Goal: Information Seeking & Learning: Find specific fact

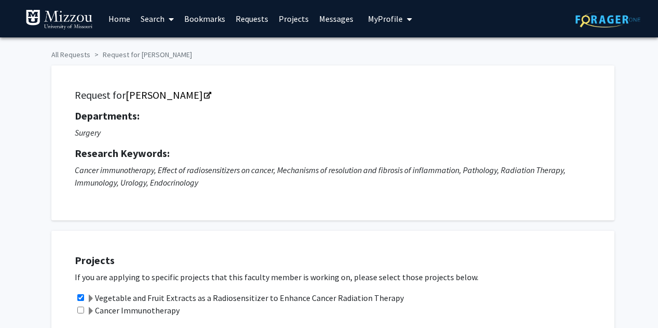
click at [390, 19] on span "My Profile" at bounding box center [385, 18] width 35 height 10
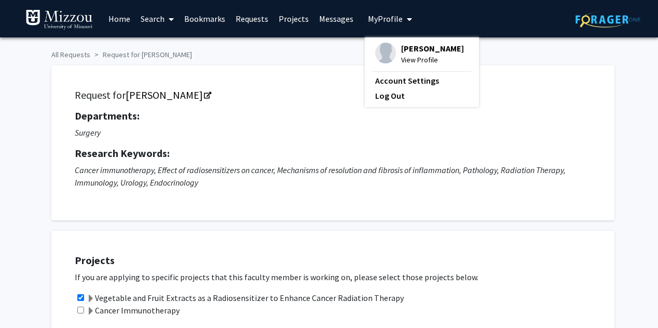
click at [411, 61] on span "View Profile" at bounding box center [432, 59] width 63 height 11
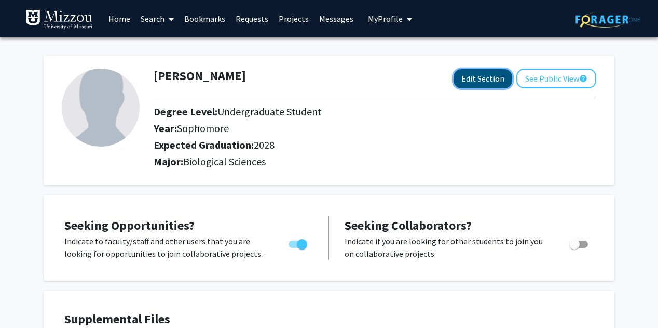
click at [490, 83] on button "Edit Section" at bounding box center [483, 78] width 59 height 19
select select "sophomore"
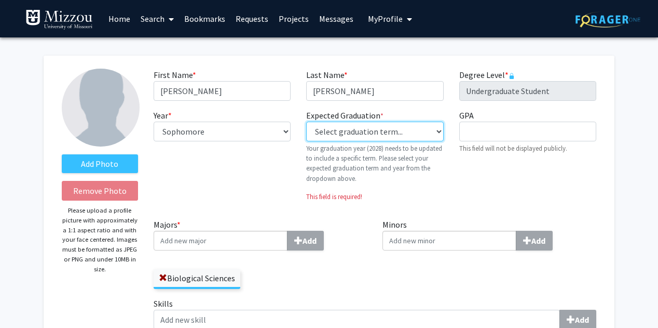
click at [397, 136] on select "Select graduation term... Previous: 2028 (Please select a specific term) Spring…" at bounding box center [374, 131] width 137 height 20
click at [262, 190] on div "Year * required --- First-year Sophomore Junior Senior Postbaccalaureate Certif…" at bounding box center [222, 159] width 153 height 101
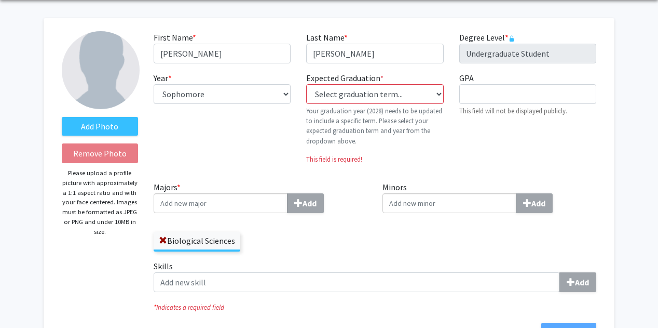
scroll to position [50, 0]
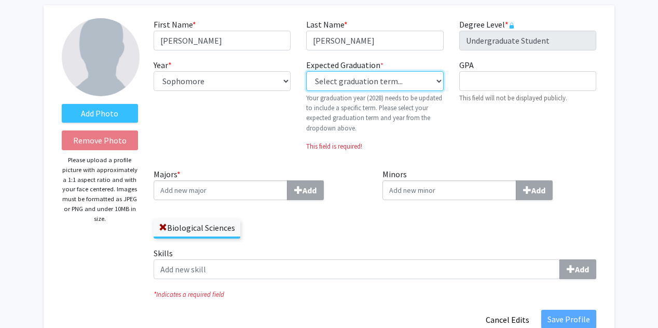
click at [345, 85] on select "Select graduation term... Previous: 2028 (Please select a specific term) Spring…" at bounding box center [374, 81] width 137 height 20
select select "40: fall_2027"
click at [306, 71] on select "Select graduation term... Previous: 2028 (Please select a specific term) Spring…" at bounding box center [374, 81] width 137 height 20
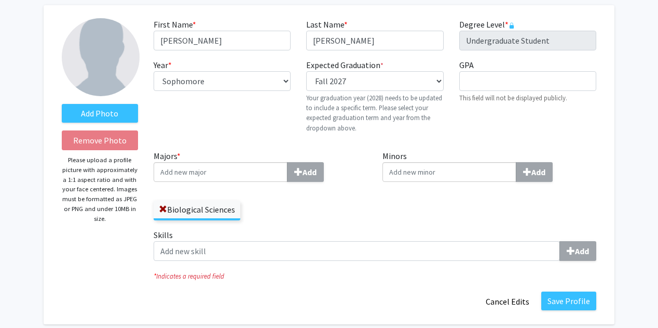
click at [383, 136] on div "Expected Graduation * required Select graduation term... Previous: 2028 (Please…" at bounding box center [375, 100] width 153 height 83
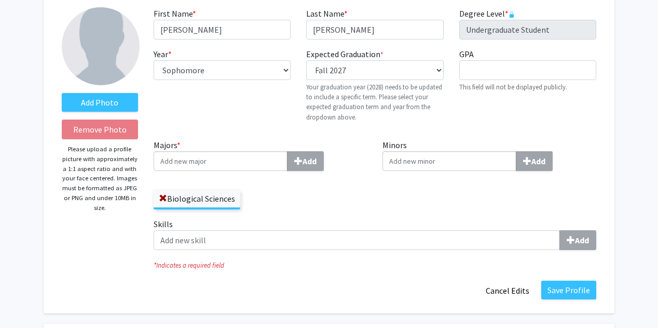
scroll to position [63, 0]
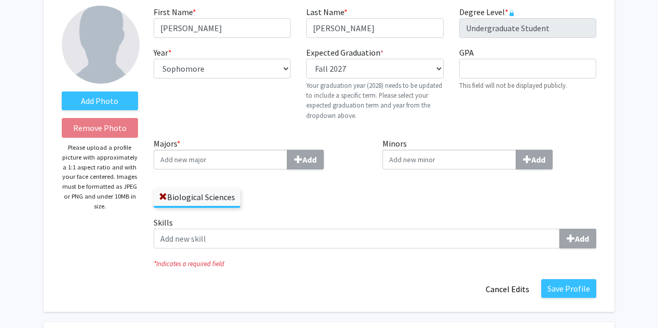
click at [228, 164] on input "Majors * Add" at bounding box center [221, 160] width 134 height 20
type input "o"
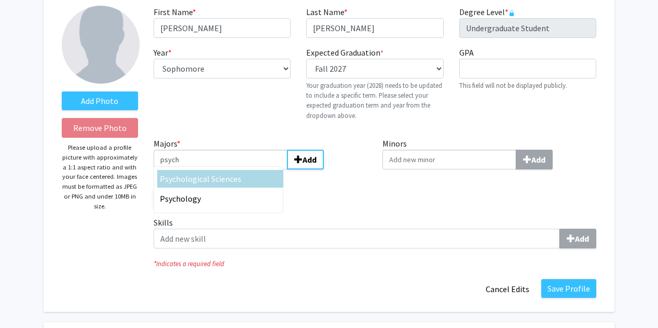
type input "psych"
click at [229, 178] on span "ological Sciences" at bounding box center [211, 178] width 61 height 10
click at [229, 169] on input "psych" at bounding box center [221, 160] width 134 height 20
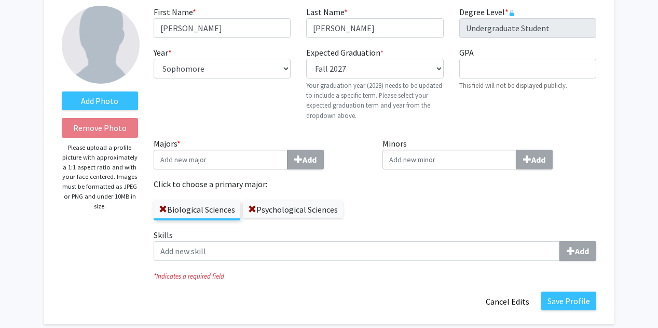
click at [350, 187] on label "Click to choose a primary major:" at bounding box center [261, 184] width 214 height 12
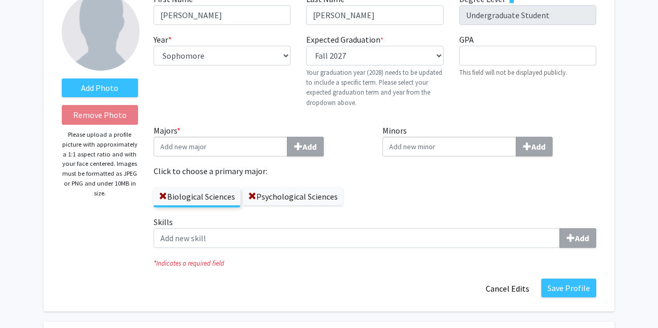
scroll to position [78, 0]
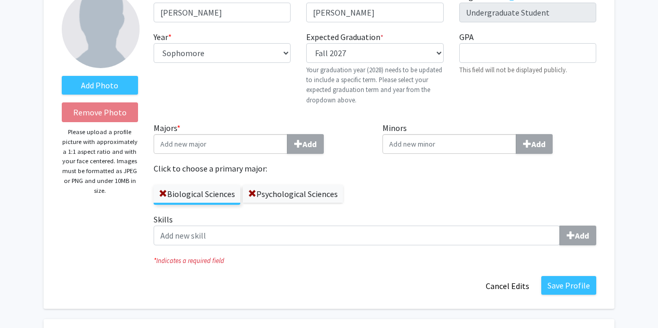
click at [209, 193] on label "Biological Sciences" at bounding box center [197, 194] width 87 height 18
click at [0, 0] on input "Biological Sciences" at bounding box center [0, 0] width 0 height 0
click at [301, 171] on label "Click to choose a primary major:" at bounding box center [261, 168] width 214 height 12
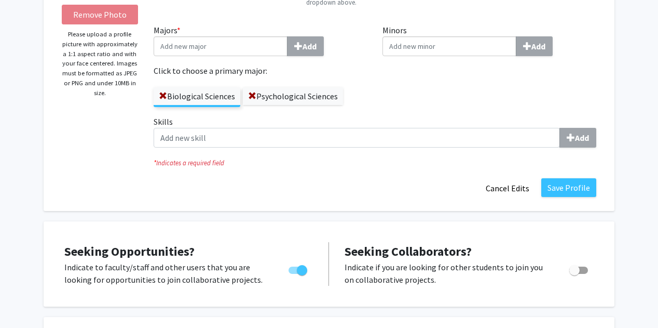
scroll to position [177, 0]
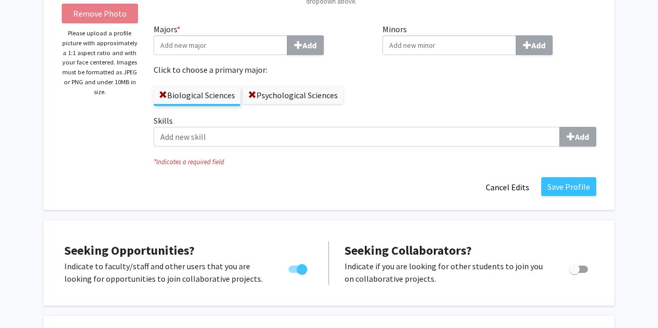
click at [302, 264] on span "Toggle" at bounding box center [302, 269] width 10 height 10
click at [294, 273] on input "Are you actively seeking opportunities?" at bounding box center [293, 273] width 1 height 1
checkbox input "false"
click at [573, 188] on button "Save Profile" at bounding box center [569, 186] width 55 height 19
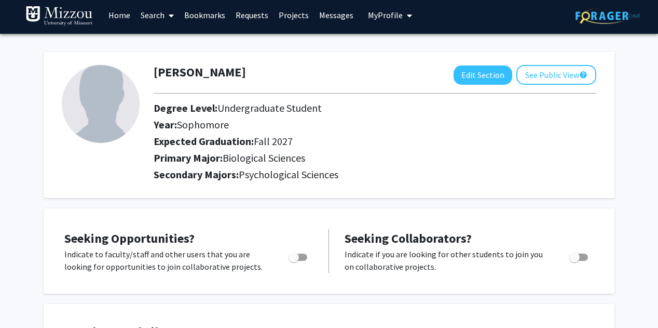
scroll to position [0, 0]
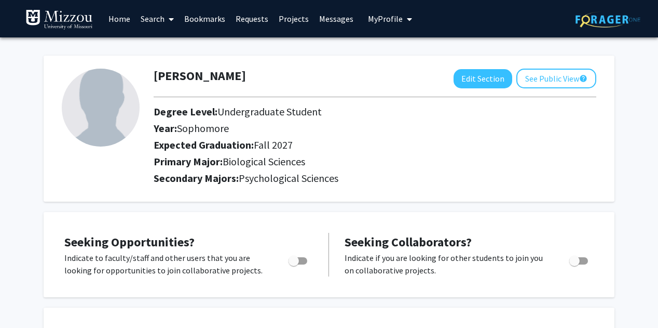
click at [164, 24] on link "Search" at bounding box center [158, 19] width 44 height 36
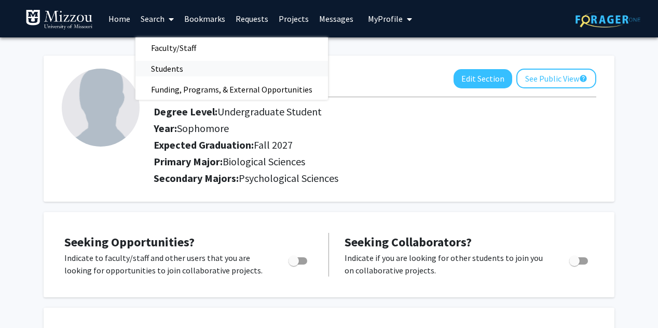
click at [188, 66] on span "Students" at bounding box center [167, 68] width 63 height 21
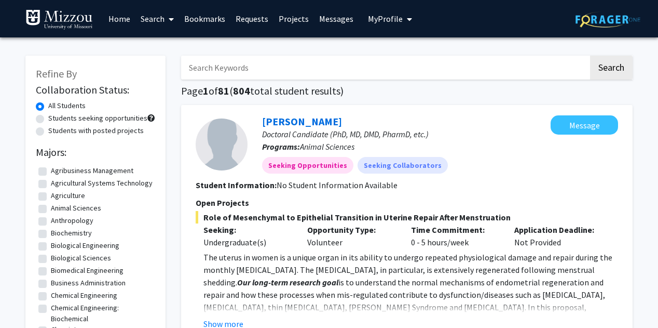
click at [371, 66] on input "Search Keywords" at bounding box center [385, 68] width 408 height 24
type input "[PERSON_NAME]"
click at [590, 56] on button "Search" at bounding box center [611, 68] width 43 height 24
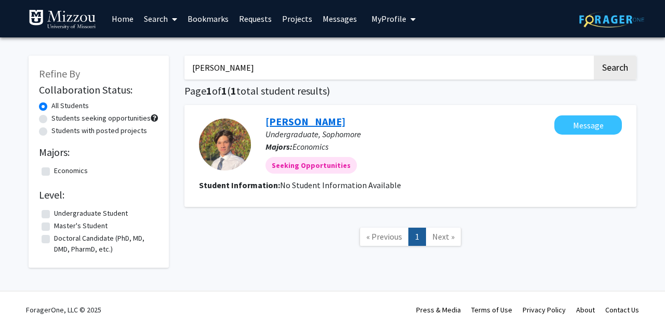
click at [315, 120] on link "[PERSON_NAME]" at bounding box center [305, 121] width 80 height 13
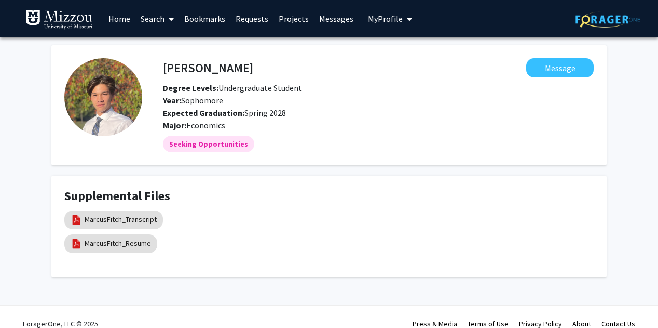
click at [615, 15] on img at bounding box center [608, 19] width 65 height 16
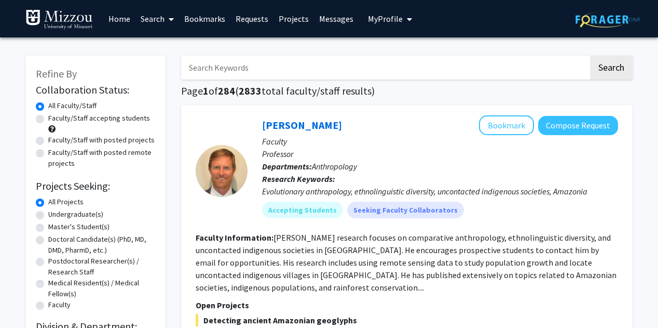
click at [397, 16] on span "My Profile" at bounding box center [385, 18] width 35 height 10
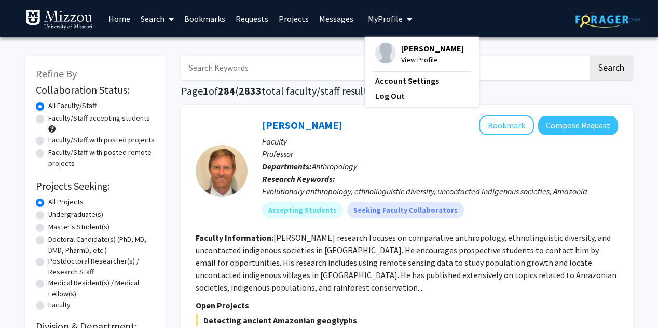
click at [390, 59] on fg-profile-picture at bounding box center [385, 54] width 21 height 23
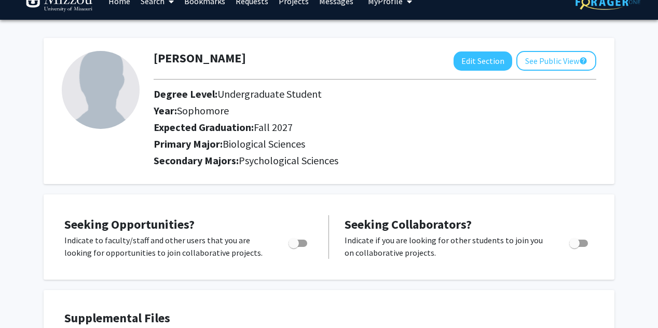
scroll to position [19, 0]
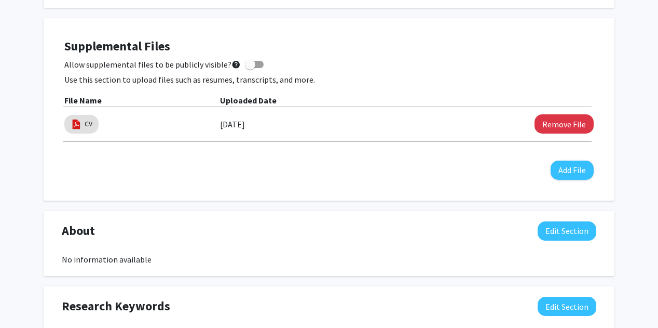
click at [362, 154] on div "Supplemental Files Allow supplemental files to be publicly visible? help Use th…" at bounding box center [329, 109] width 530 height 141
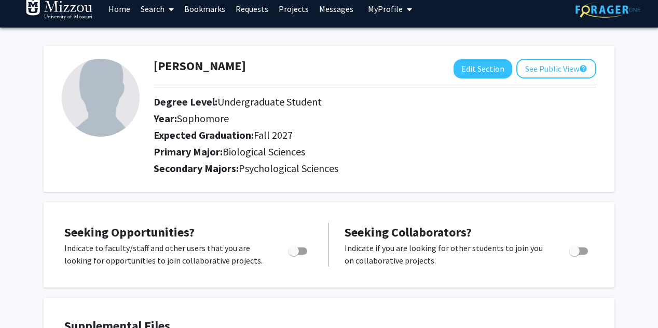
scroll to position [10, 0]
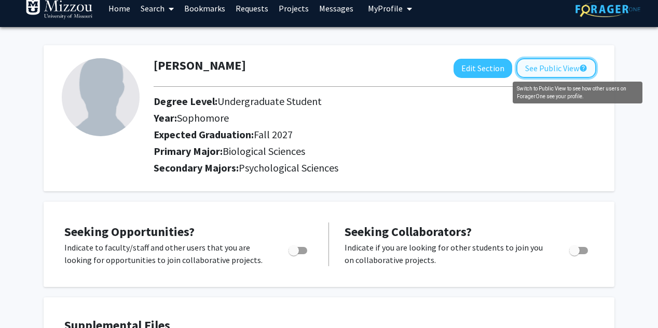
click at [580, 65] on mat-icon "help" at bounding box center [583, 68] width 8 height 12
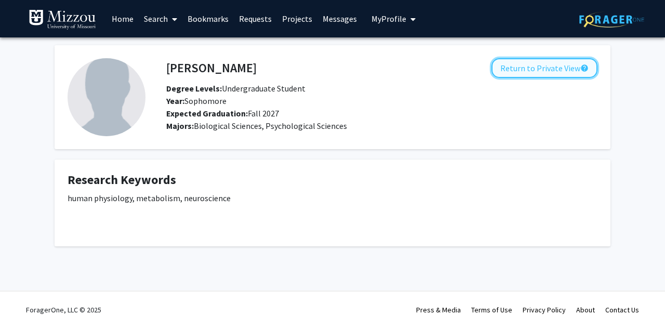
click at [522, 71] on button "Return to Private View help" at bounding box center [544, 68] width 106 height 20
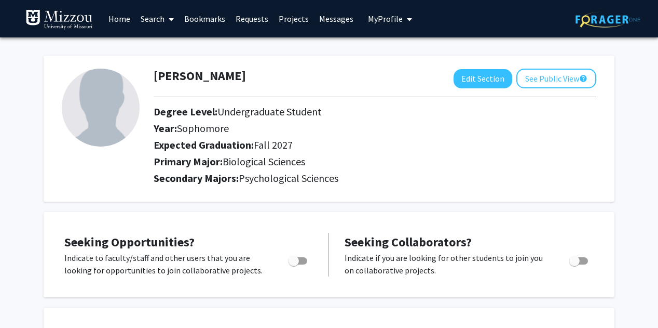
click at [375, 15] on span "My Profile" at bounding box center [385, 18] width 35 height 10
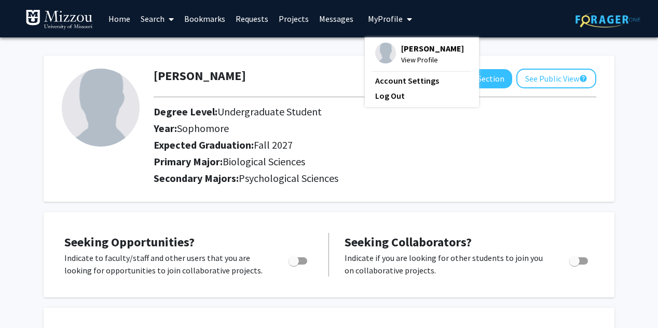
click at [401, 62] on span "View Profile" at bounding box center [432, 59] width 63 height 11
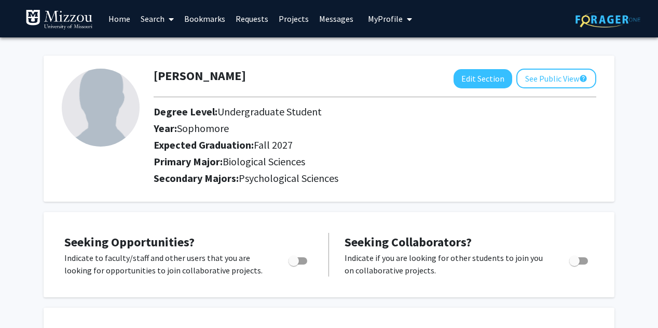
click at [161, 19] on link "Search" at bounding box center [158, 19] width 44 height 36
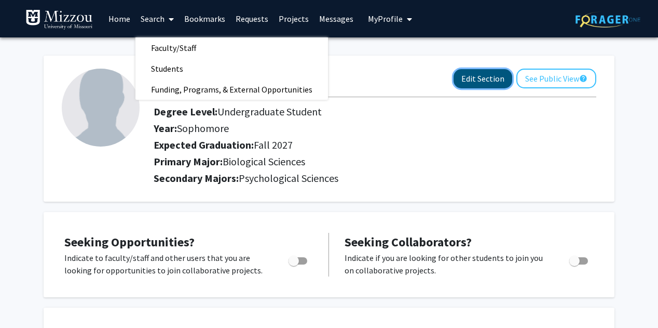
click at [466, 79] on button "Edit Section" at bounding box center [483, 78] width 59 height 19
select select "sophomore"
select select "39: fall_2027"
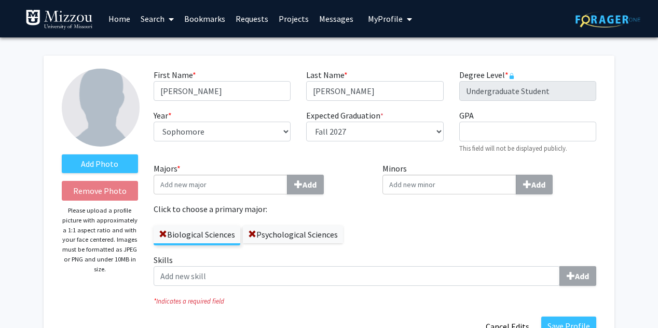
click at [156, 25] on link "Search" at bounding box center [158, 19] width 44 height 36
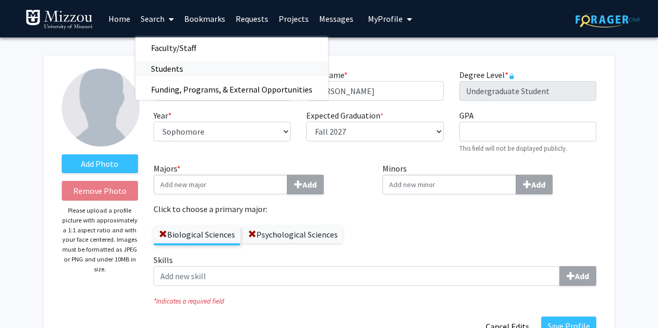
click at [167, 63] on span "Students" at bounding box center [167, 68] width 63 height 21
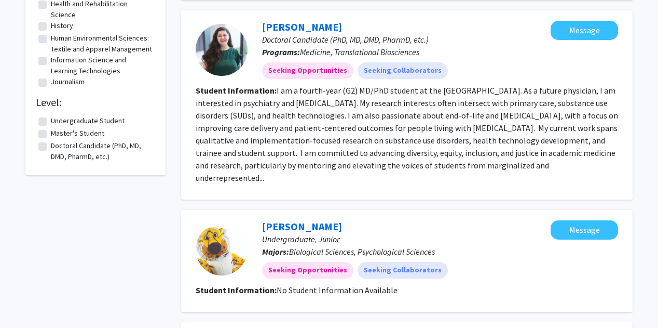
scroll to position [1038, 0]
click at [118, 126] on label "Undergraduate Student" at bounding box center [88, 120] width 74 height 11
click at [58, 121] on input "Undergraduate Student" at bounding box center [54, 118] width 7 height 7
checkbox input "true"
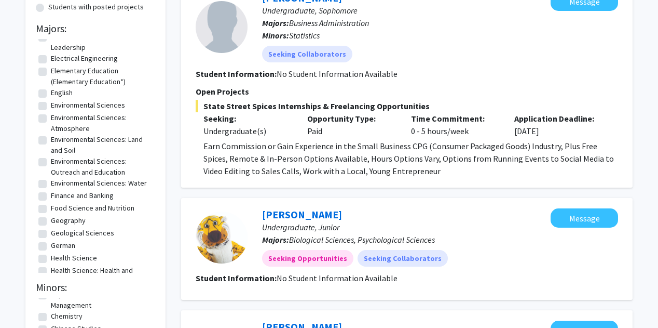
scroll to position [124, 0]
click at [381, 164] on p "Earn Commission or Gain Experience in the Small Business CPG (Consumer Packaged…" at bounding box center [411, 157] width 415 height 37
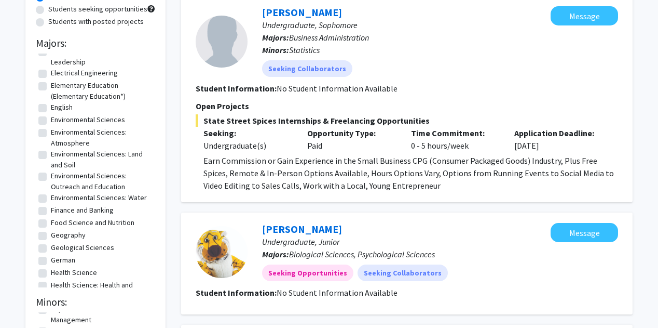
scroll to position [107, 0]
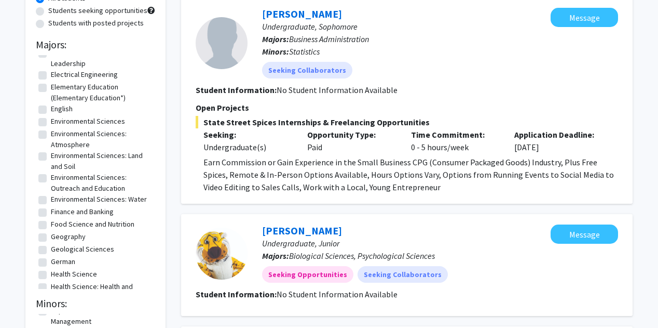
click at [396, 188] on p "Earn Commission or Gain Experience in the Small Business CPG (Consumer Packaged…" at bounding box center [411, 174] width 415 height 37
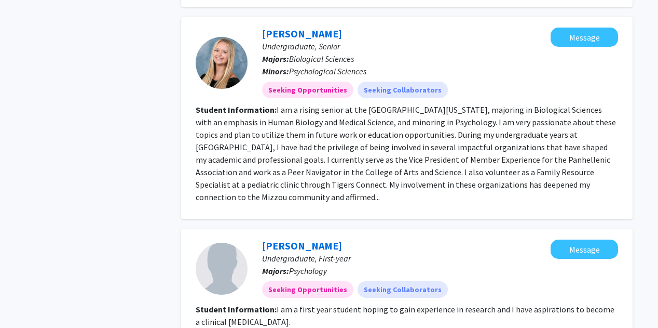
scroll to position [1012, 0]
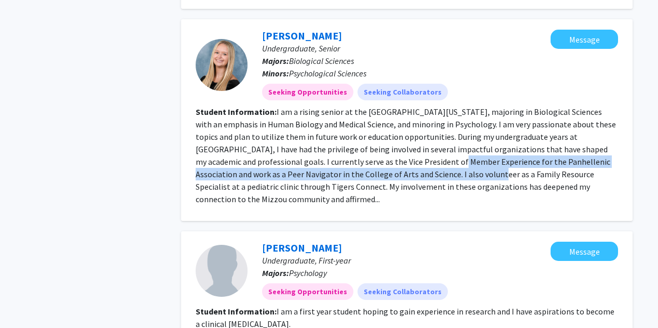
drag, startPoint x: 387, startPoint y: 173, endPoint x: 357, endPoint y: 159, distance: 32.7
click at [357, 159] on fg-read-more "I am a rising senior at the [GEOGRAPHIC_DATA][US_STATE], majoring in Biological…" at bounding box center [406, 155] width 421 height 98
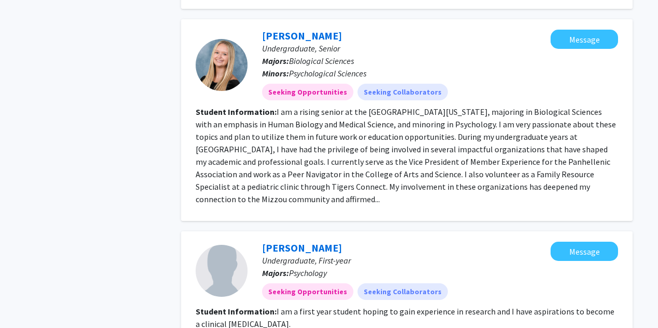
click at [321, 143] on fg-read-more "I am a rising senior at the [GEOGRAPHIC_DATA][US_STATE], majoring in Biological…" at bounding box center [406, 155] width 421 height 98
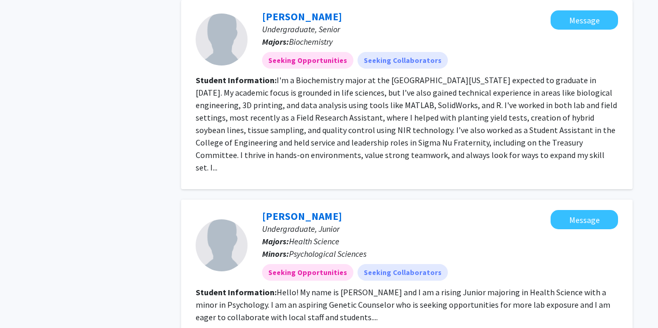
scroll to position [1606, 0]
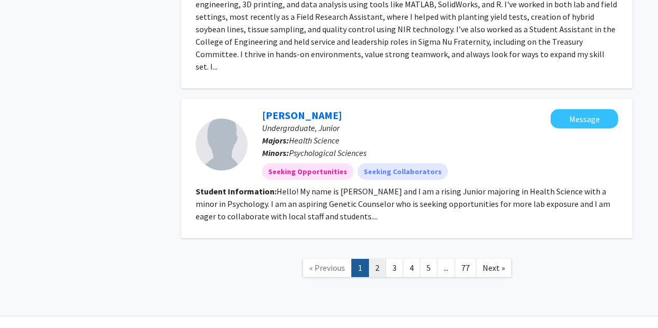
click at [379, 259] on link "2" at bounding box center [378, 268] width 18 height 18
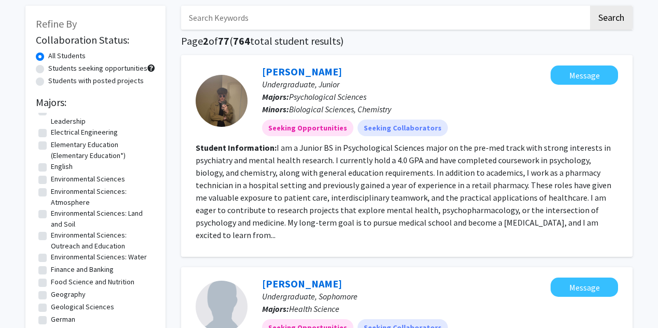
scroll to position [52, 0]
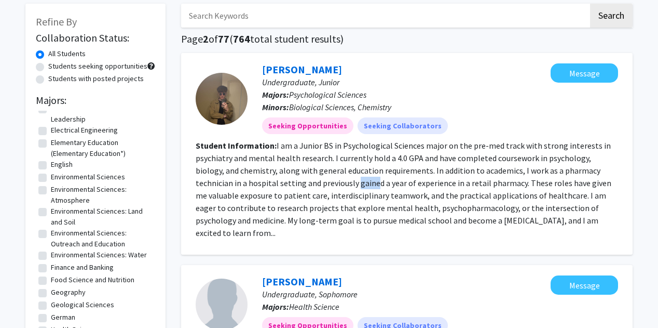
drag, startPoint x: 304, startPoint y: 186, endPoint x: 322, endPoint y: 186, distance: 18.2
click at [322, 186] on fg-read-more "I am a Junior BS in Psychological Sciences major on the pre-med track with stro…" at bounding box center [404, 189] width 416 height 98
click at [292, 197] on fg-read-more "I am a Junior BS in Psychological Sciences major on the pre-med track with stro…" at bounding box center [404, 189] width 416 height 98
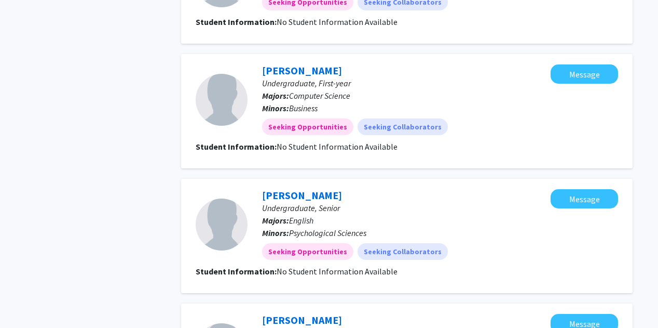
scroll to position [1153, 0]
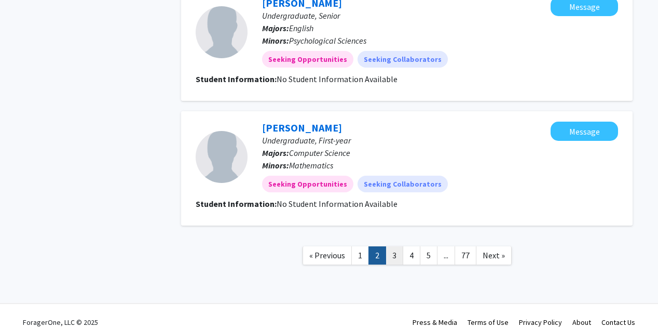
click at [396, 246] on link "3" at bounding box center [395, 255] width 18 height 18
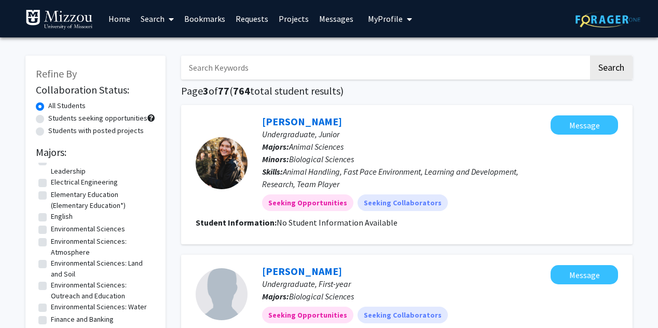
click at [223, 73] on input "Search Keywords" at bounding box center [385, 68] width 408 height 24
type input "[PERSON_NAME]"
click at [590, 56] on button "Search" at bounding box center [611, 68] width 43 height 24
checkbox input "false"
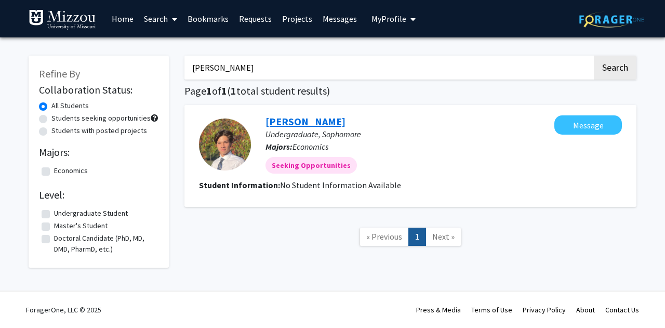
click at [292, 124] on link "[PERSON_NAME]" at bounding box center [305, 121] width 80 height 13
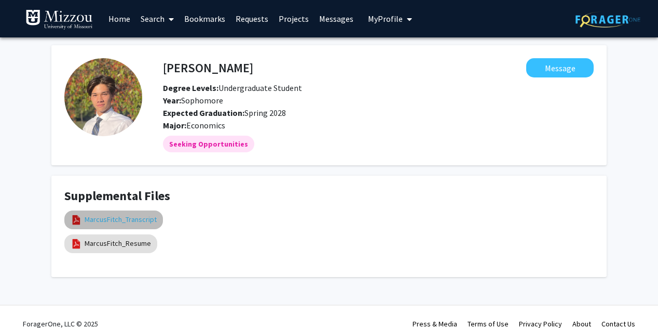
click at [116, 215] on link "MarcusFitch_Transcript" at bounding box center [121, 219] width 72 height 11
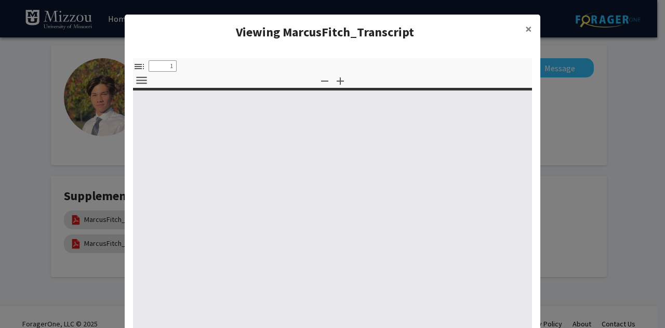
select select "custom"
type input "0"
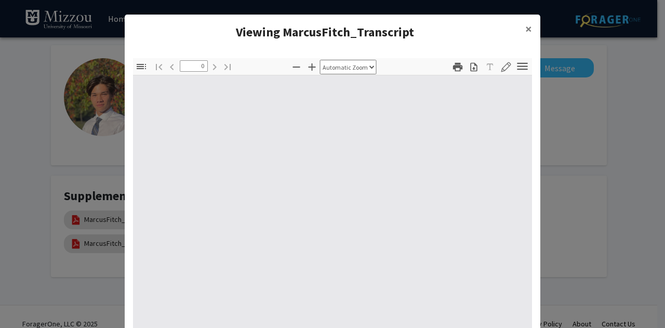
select select "custom"
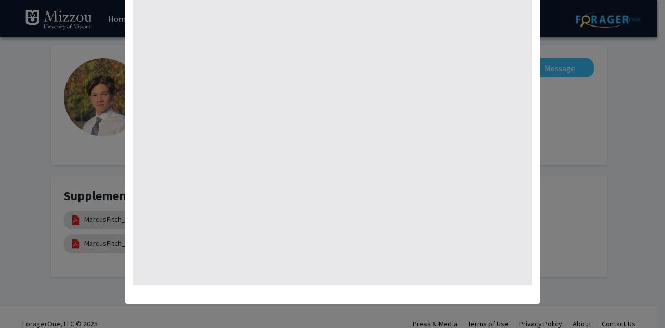
type input "1"
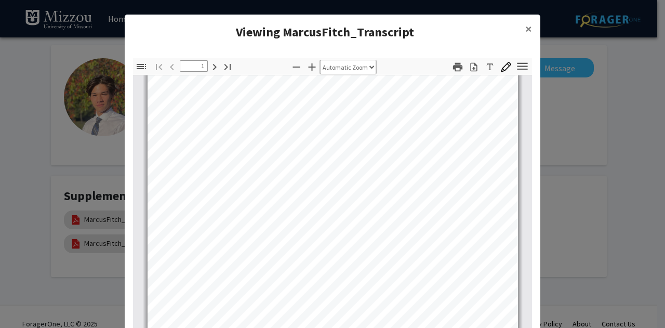
scroll to position [43, 0]
click at [308, 64] on icon "button" at bounding box center [311, 66] width 7 height 7
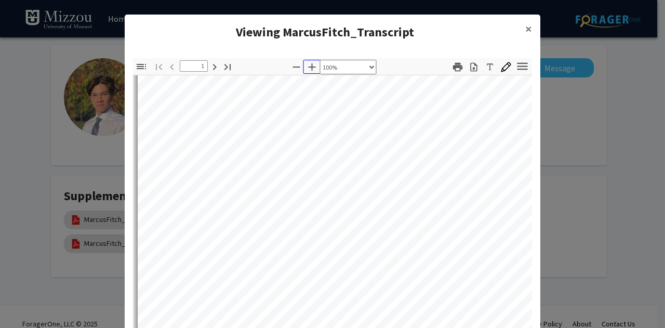
click at [308, 64] on icon "button" at bounding box center [311, 66] width 7 height 7
select select "1.5"
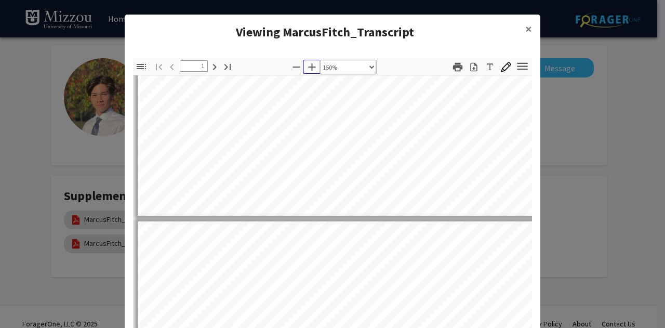
type input "2"
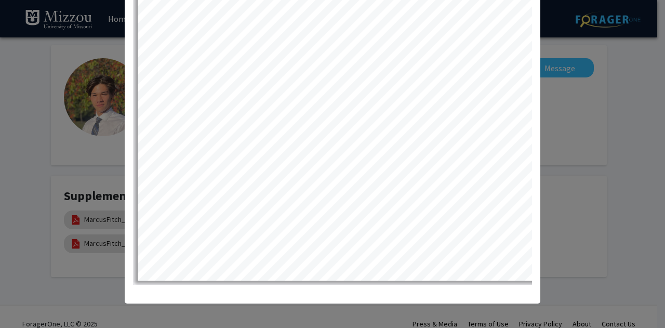
scroll to position [808, 0]
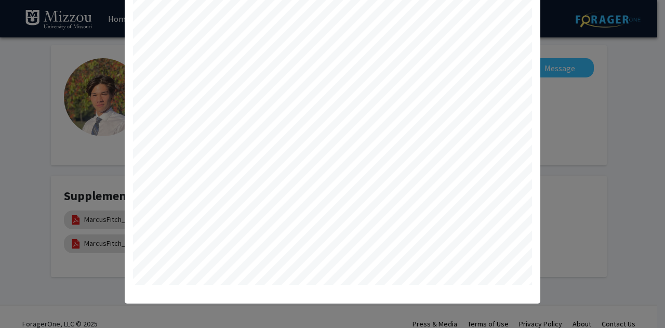
select select "1.25"
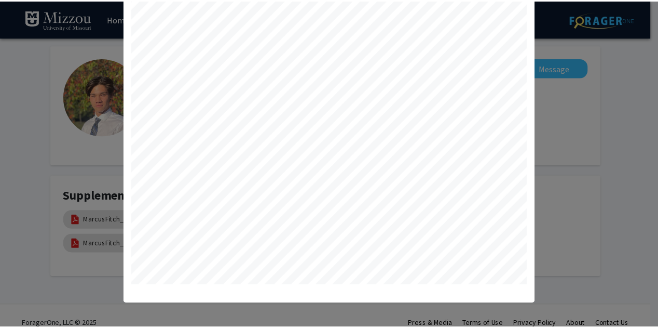
scroll to position [1043, 17]
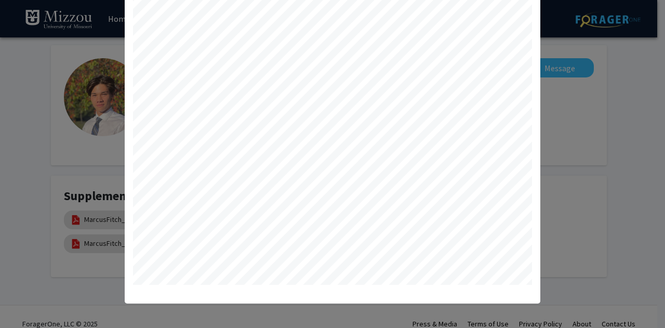
click at [575, 118] on modal-container "Viewing MarcusFitch_Transcript × Thumbnails Document Outline Attachments Layers…" at bounding box center [332, 164] width 665 height 328
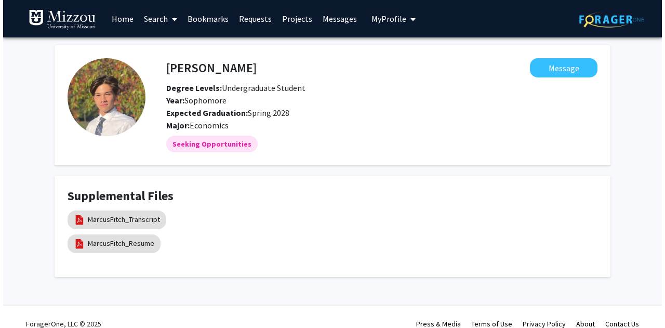
scroll to position [13, 0]
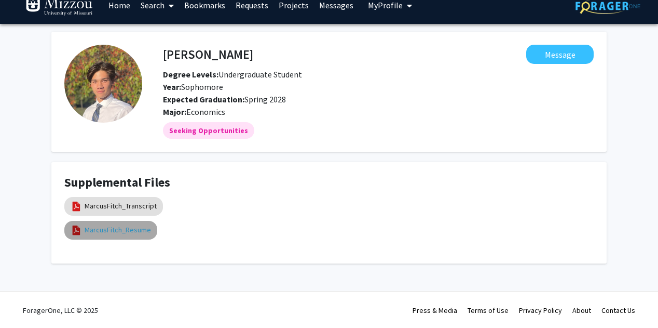
click at [120, 232] on link "MarcusFitch_Resume" at bounding box center [118, 229] width 66 height 11
select select "custom"
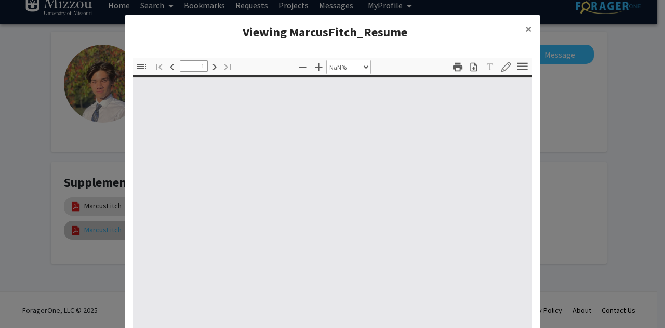
type input "0"
select select "custom"
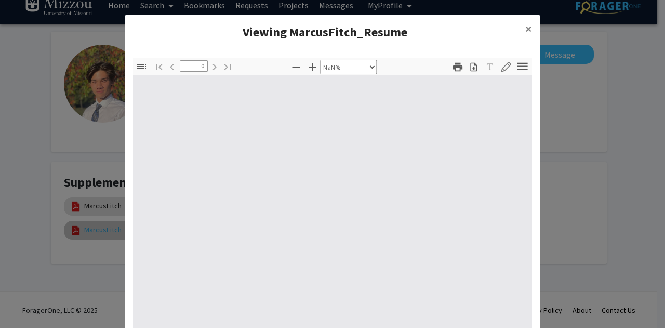
type input "1"
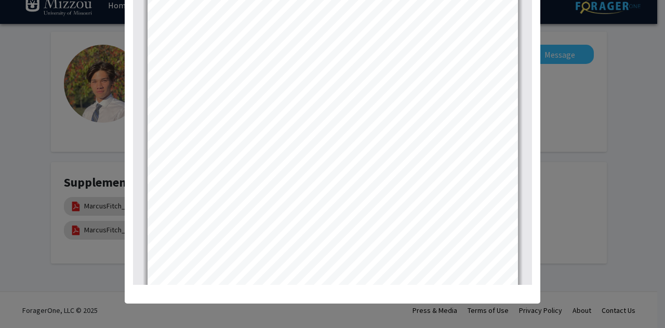
scroll to position [0, 0]
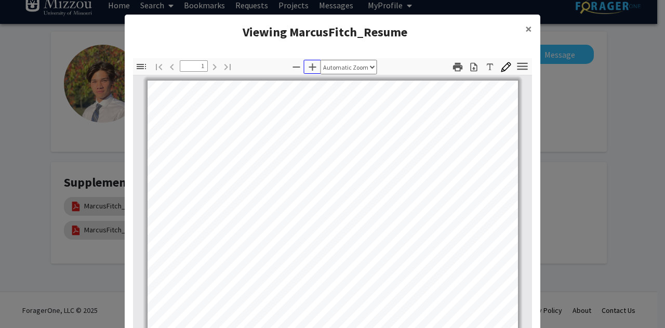
click at [309, 67] on icon "button" at bounding box center [312, 66] width 7 height 7
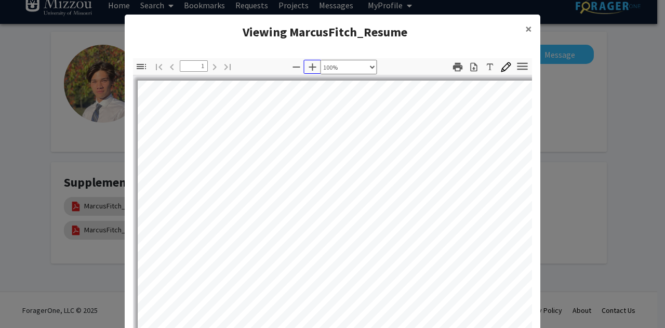
click at [309, 67] on icon "button" at bounding box center [312, 66] width 7 height 7
click at [292, 57] on div "Thumbnails Document Outline Attachments Layers Current Outline Item Toggle Side…" at bounding box center [332, 214] width 415 height 328
click at [292, 58] on div "Thumbnails Document Outline Attachments Layers Current Outline Item Toggle Side…" at bounding box center [332, 214] width 415 height 328
click at [293, 68] on icon "button" at bounding box center [296, 67] width 12 height 12
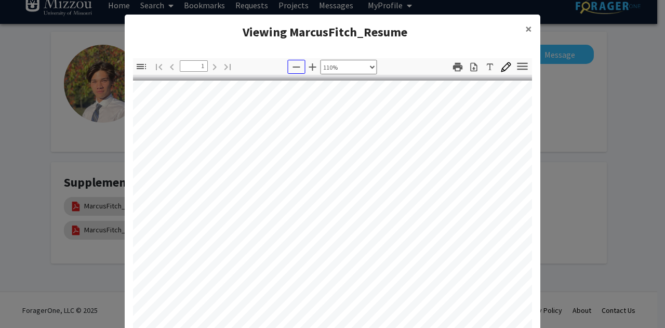
select select "1"
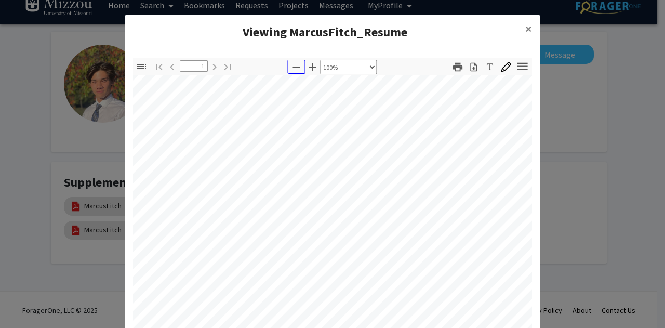
scroll to position [44, 24]
click at [525, 29] on span "×" at bounding box center [528, 29] width 7 height 16
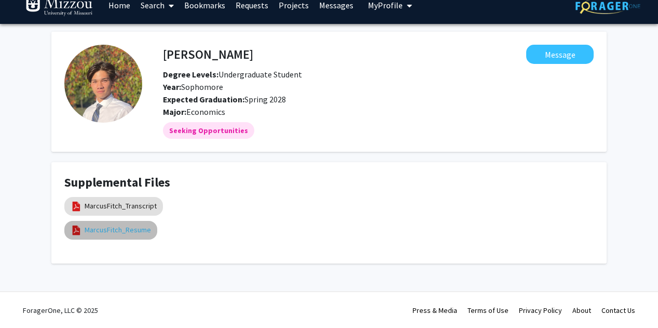
click at [115, 232] on link "MarcusFitch_Resume" at bounding box center [118, 229] width 66 height 11
select select "custom"
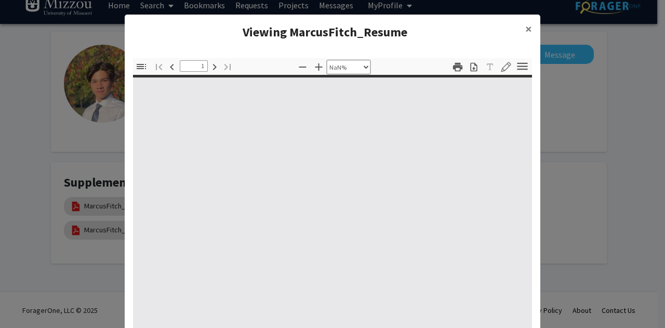
type input "0"
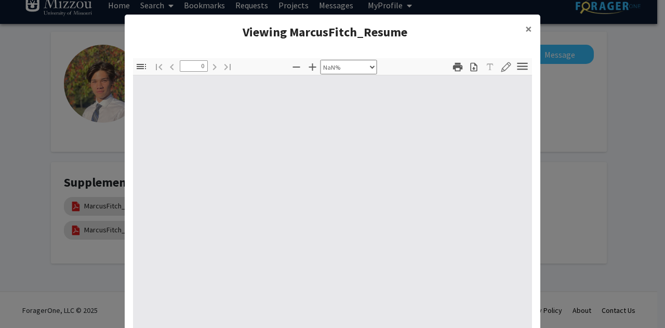
select select "auto"
type input "1"
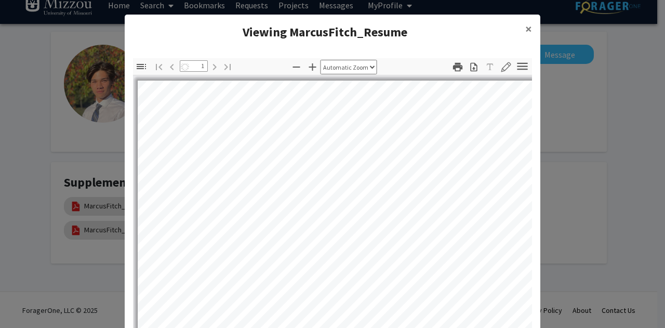
select select "1"
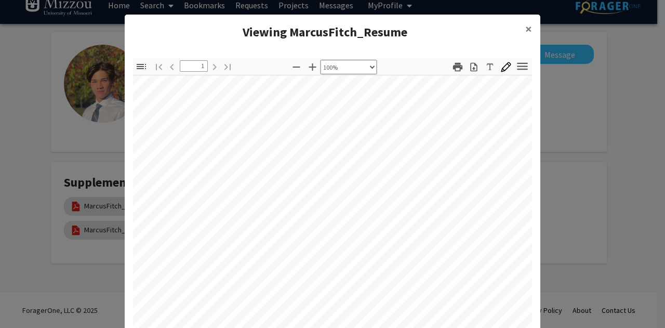
scroll to position [22, 22]
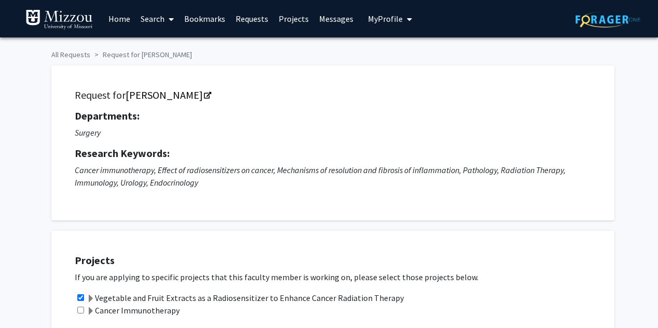
click at [378, 34] on button "My Profile" at bounding box center [390, 18] width 50 height 37
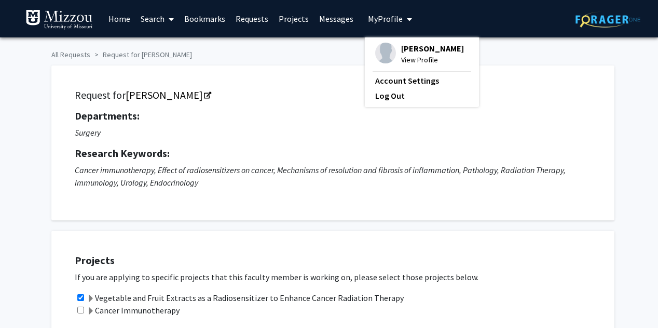
click at [378, 57] on img at bounding box center [385, 53] width 21 height 21
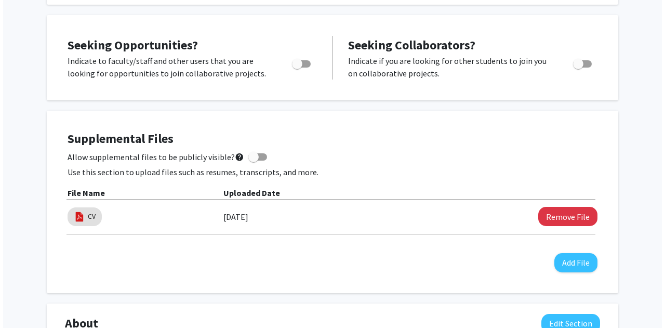
scroll to position [201, 0]
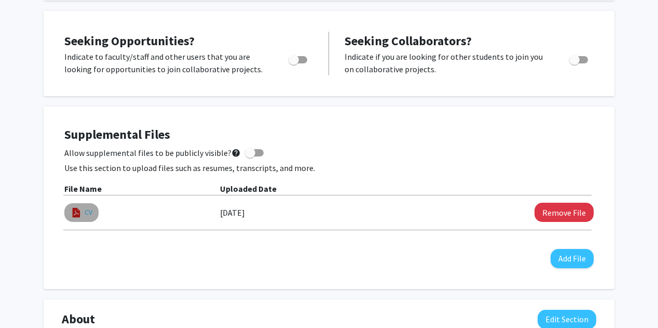
click at [86, 208] on link "CV" at bounding box center [89, 212] width 8 height 11
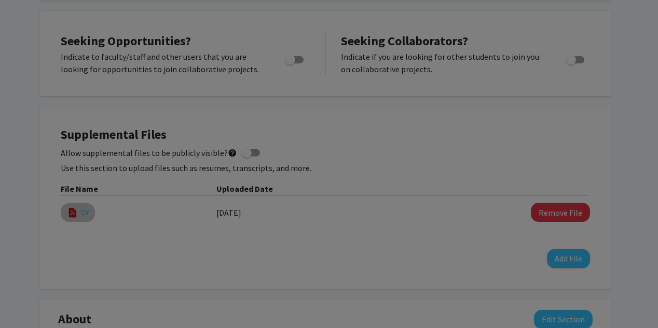
select select "custom"
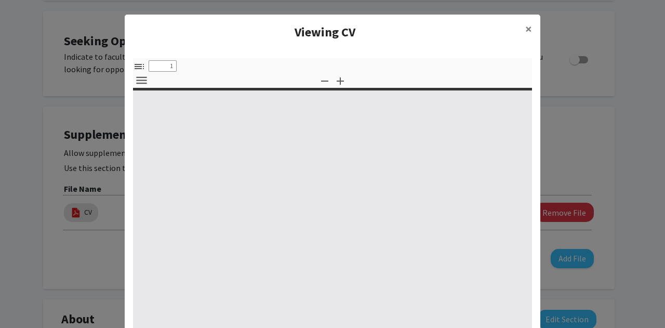
type input "0"
select select "custom"
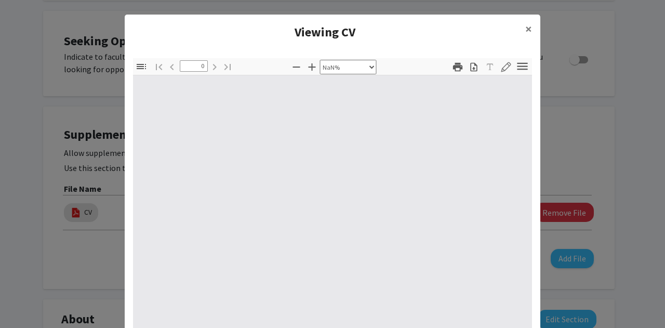
type input "1"
select select "auto"
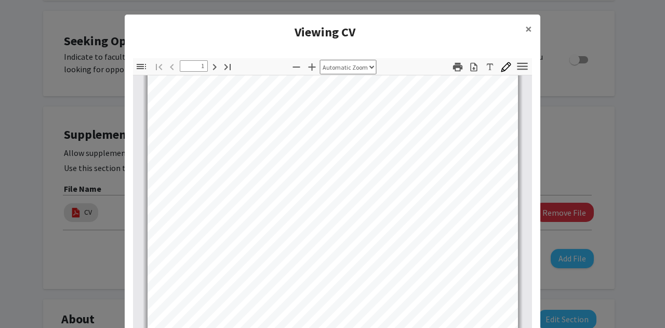
scroll to position [141, 0]
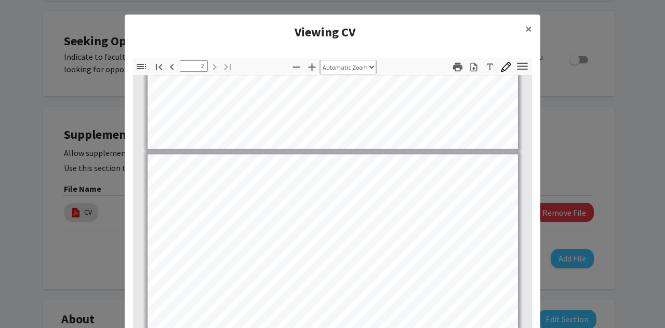
type input "1"
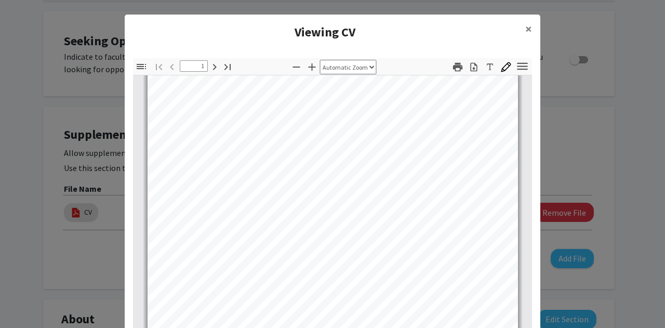
scroll to position [0, 0]
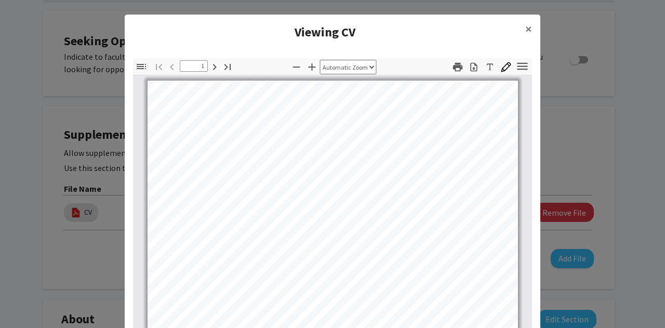
click at [552, 87] on modal-container "Viewing CV × Thumbnails Document Outline Attachments Layers Current Outline Ite…" at bounding box center [332, 164] width 665 height 328
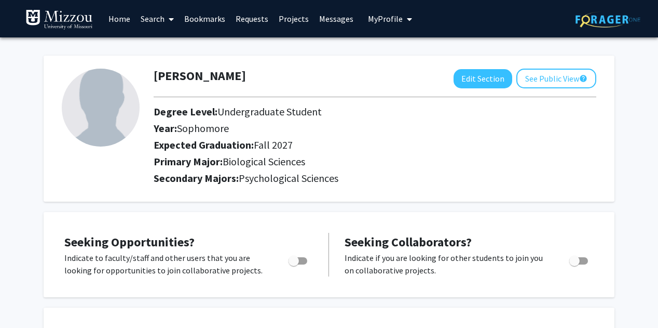
click at [161, 19] on link "Search" at bounding box center [158, 19] width 44 height 36
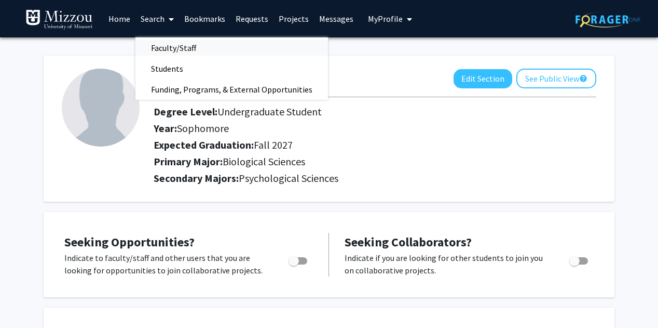
click at [181, 46] on span "Faculty/Staff" at bounding box center [174, 47] width 76 height 21
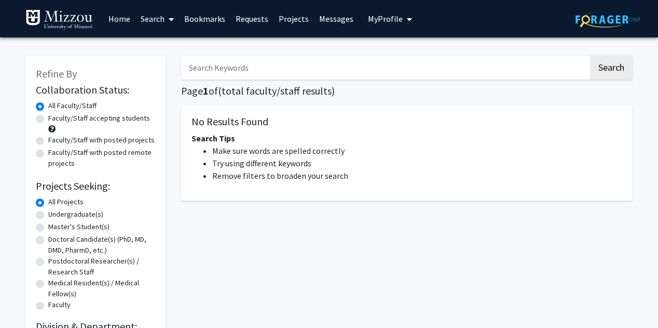
click at [213, 73] on input "Search Keywords" at bounding box center [385, 68] width 408 height 24
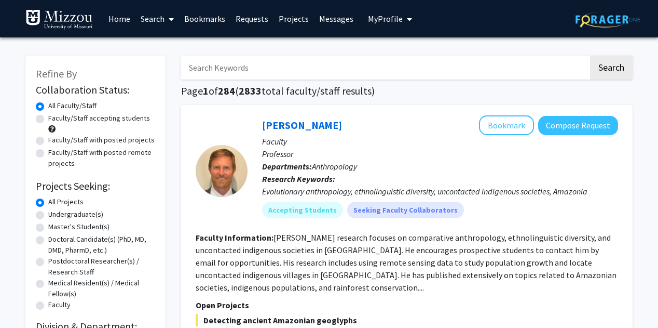
type input "[PERSON_NAME]"
click at [590, 56] on button "Search" at bounding box center [611, 68] width 43 height 24
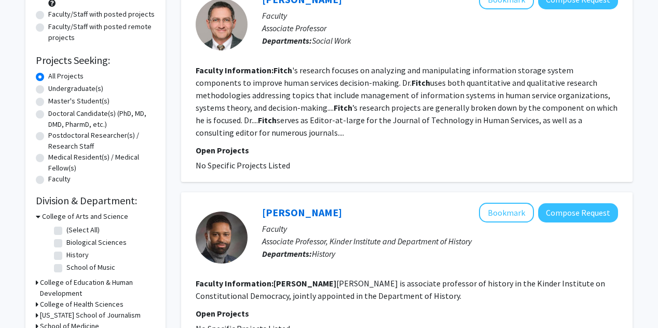
scroll to position [125, 0]
click at [77, 88] on label "Undergraduate(s)" at bounding box center [75, 89] width 55 height 11
click at [55, 88] on input "Undergraduate(s)" at bounding box center [51, 87] width 7 height 7
radio input "true"
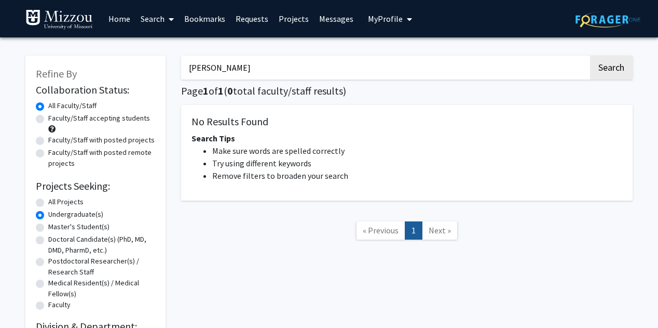
click at [163, 17] on link "Search" at bounding box center [158, 19] width 44 height 36
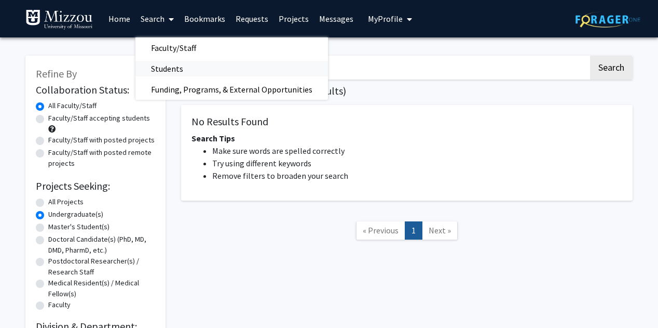
click at [182, 65] on span "Students" at bounding box center [167, 68] width 63 height 21
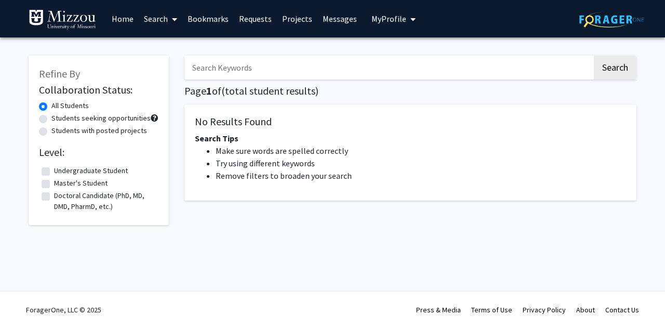
click at [263, 72] on input "Search Keywords" at bounding box center [388, 68] width 408 height 24
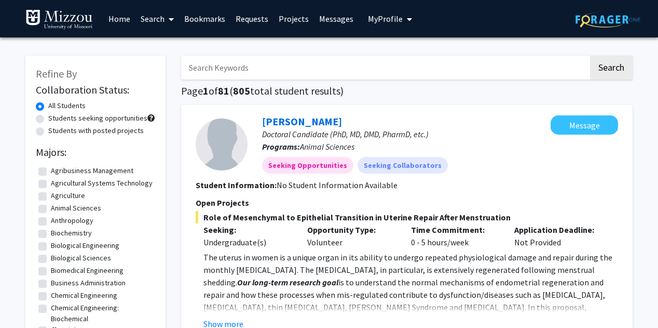
type input "[PERSON_NAME]"
click at [590, 56] on button "Search" at bounding box center [611, 68] width 43 height 24
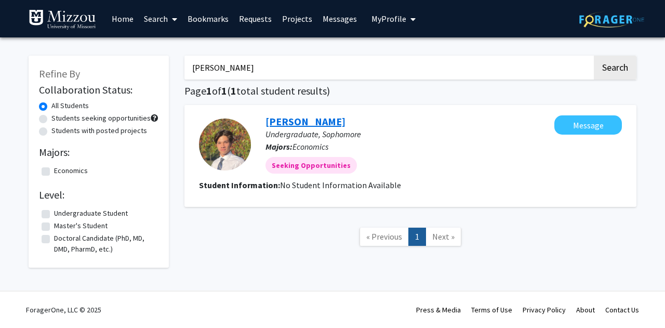
click at [283, 119] on link "[PERSON_NAME]" at bounding box center [305, 121] width 80 height 13
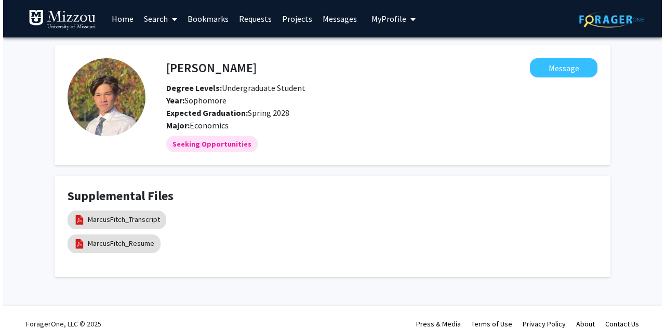
scroll to position [13, 0]
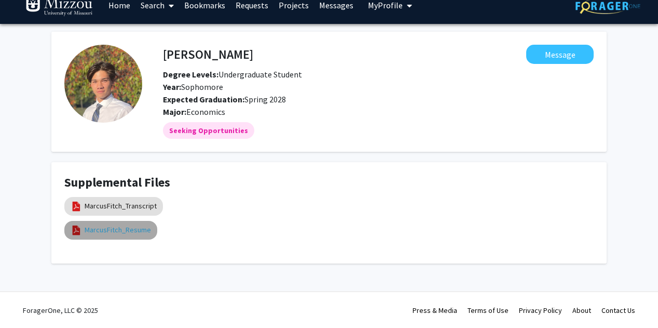
click at [126, 228] on link "MarcusFitch_Resume" at bounding box center [118, 229] width 66 height 11
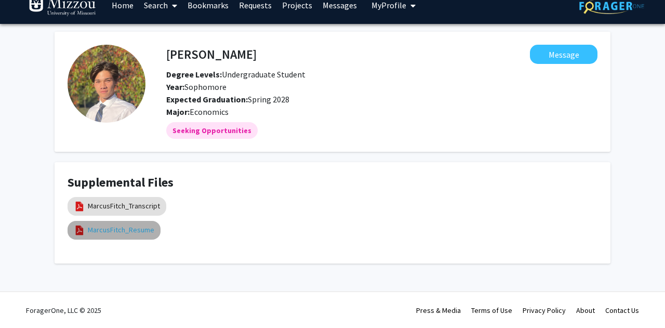
select select "custom"
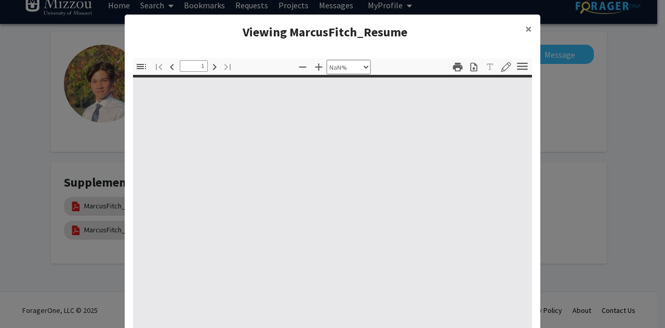
type input "0"
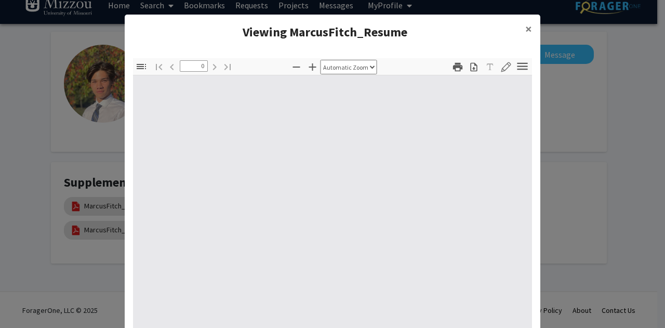
select select "custom"
type input "1"
select select "1"
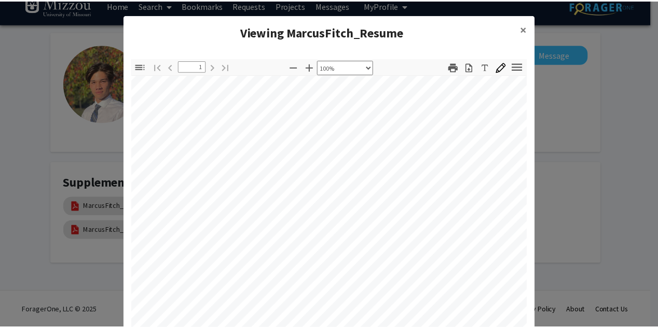
scroll to position [32, 25]
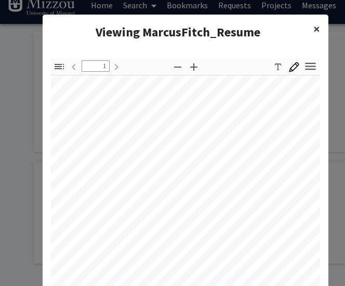
click at [313, 36] on span "×" at bounding box center [316, 29] width 7 height 16
